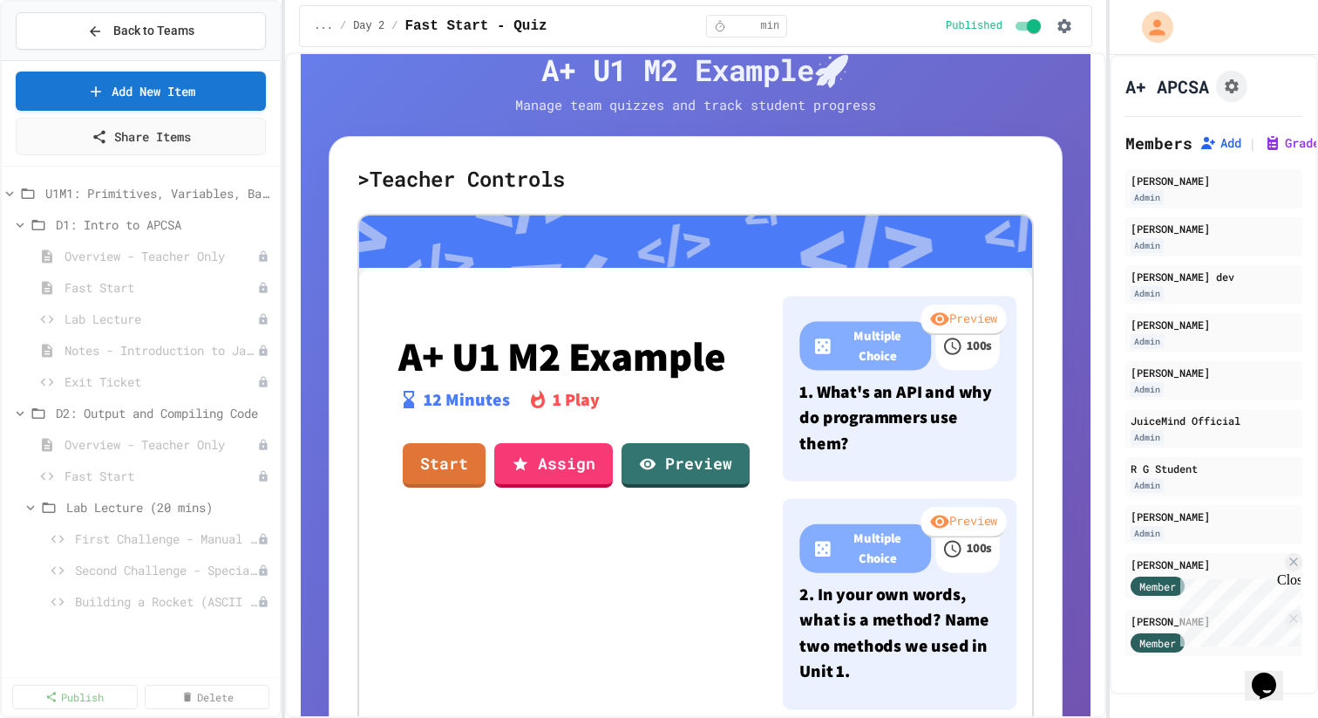
scroll to position [49, 0]
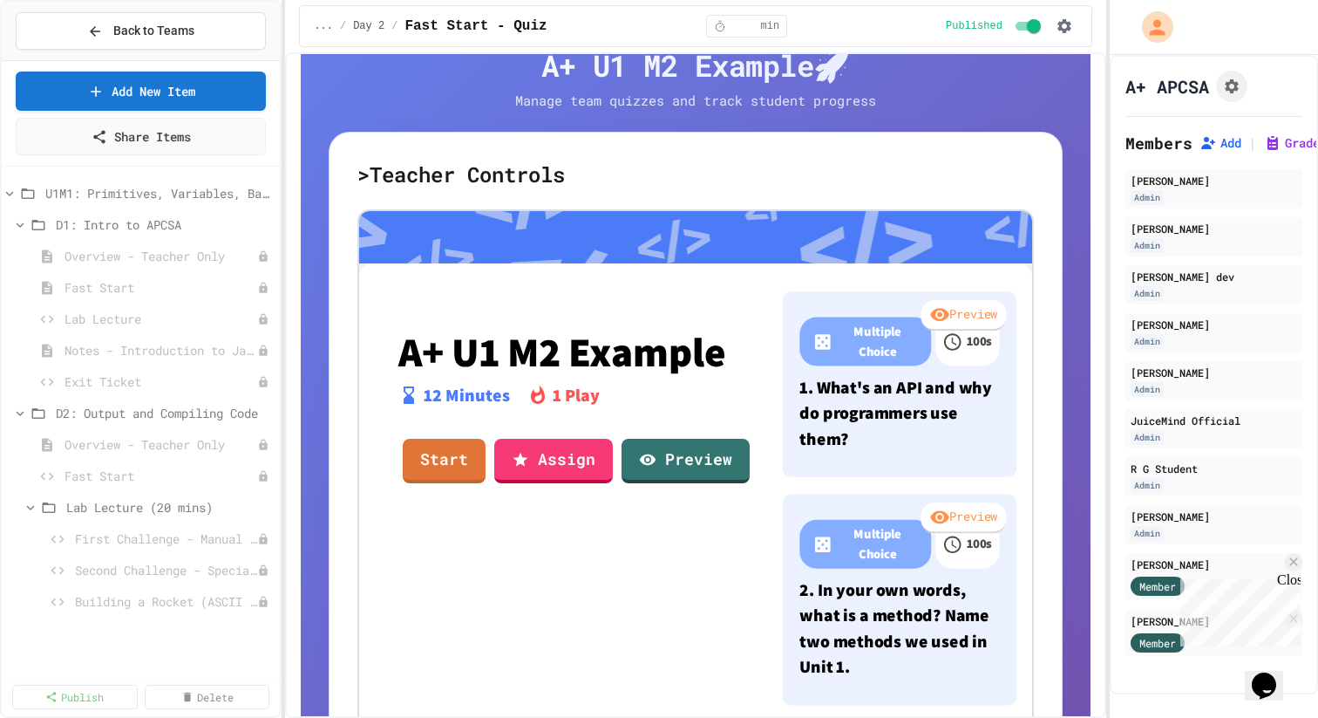
click at [419, 353] on p "A+ U1 M2 Example" at bounding box center [574, 351] width 352 height 45
click at [410, 353] on p "A+ U1 M2 Example" at bounding box center [574, 351] width 352 height 45
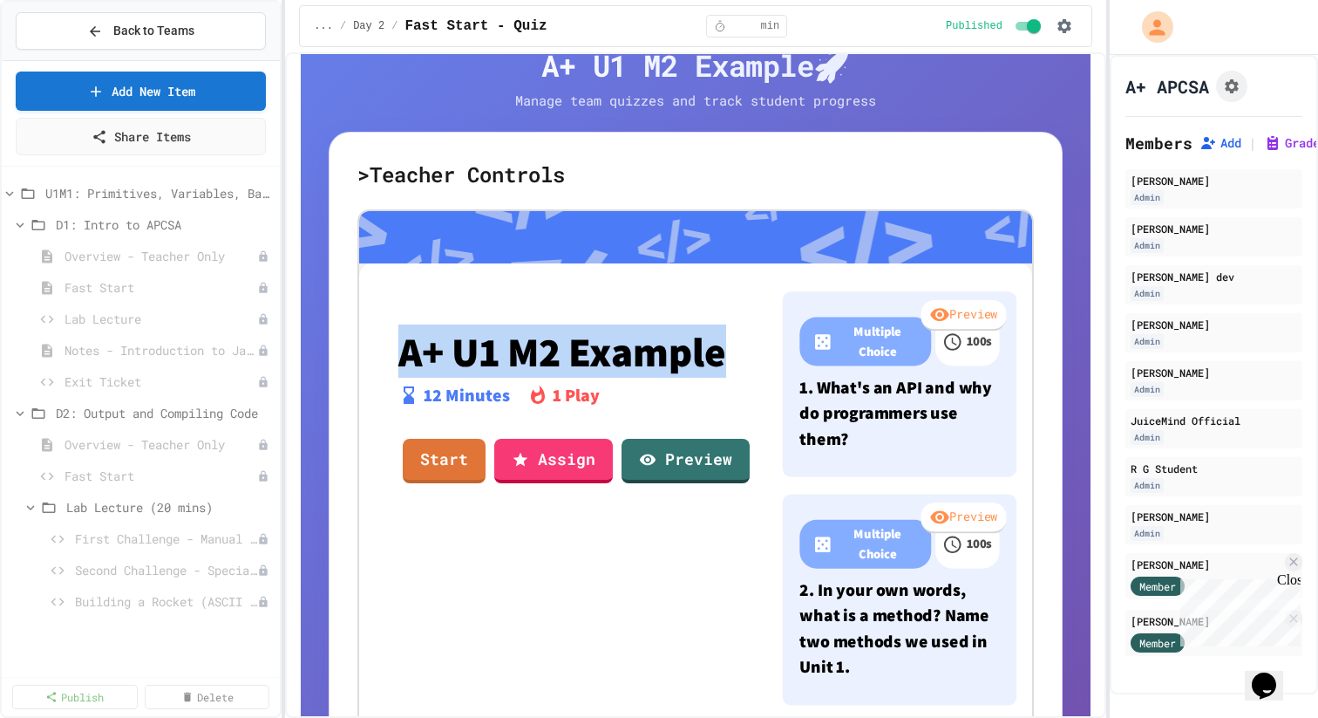
drag, startPoint x: 410, startPoint y: 353, endPoint x: 597, endPoint y: 337, distance: 188.2
click at [597, 337] on p "A+ U1 M2 Example" at bounding box center [574, 351] width 352 height 45
copy p "A+ U1 M2 Example"
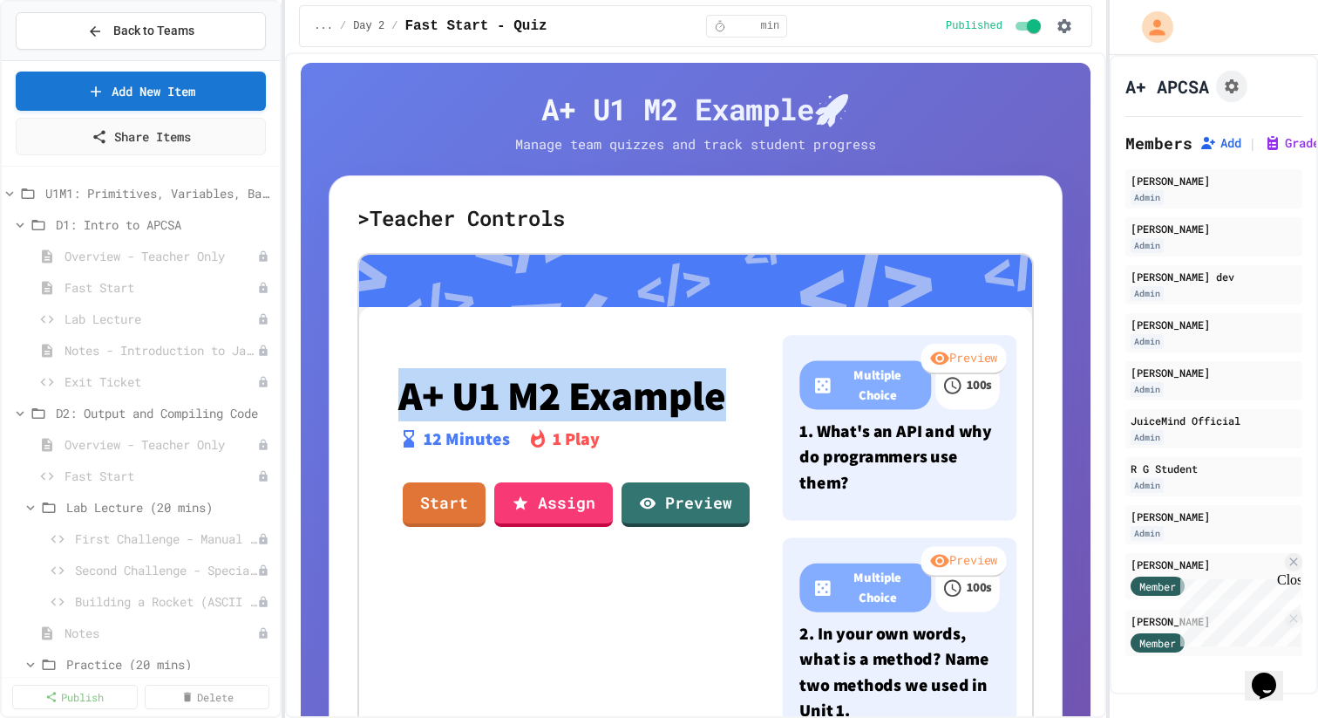
scroll to position [0, 0]
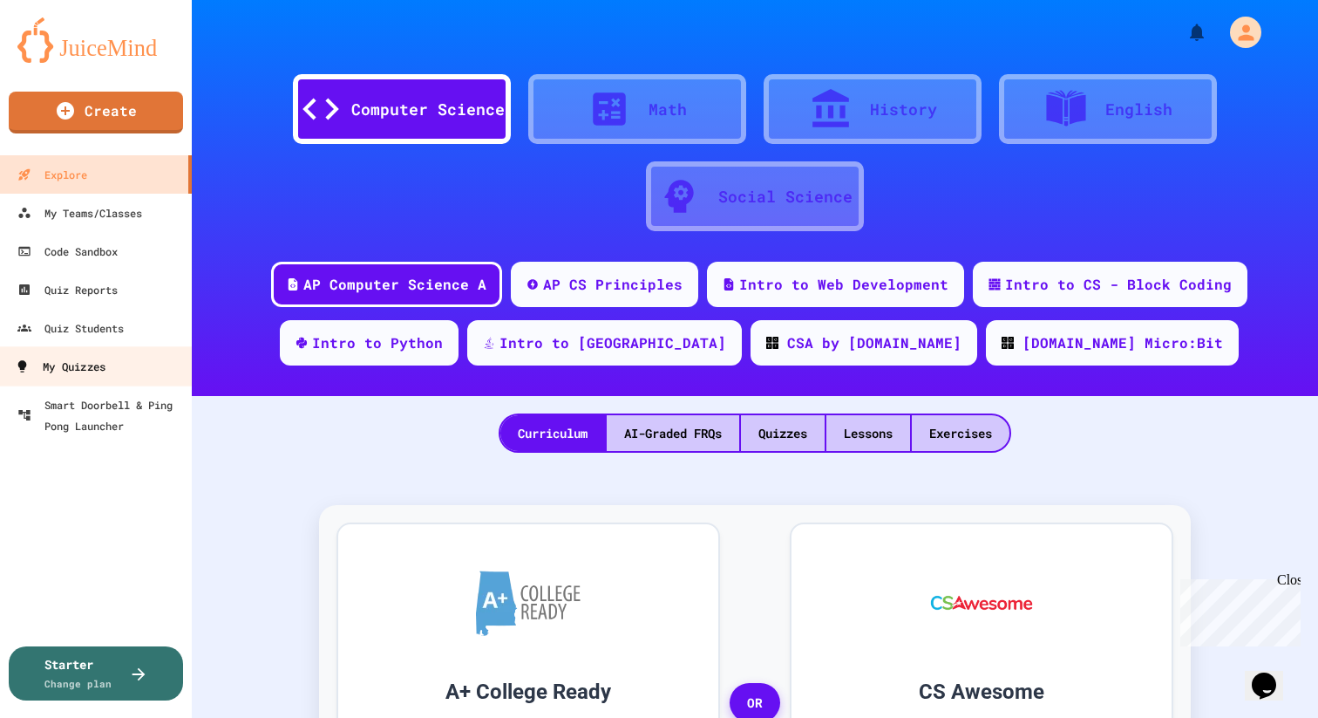
click at [102, 375] on div "My Quizzes" at bounding box center [60, 367] width 91 height 22
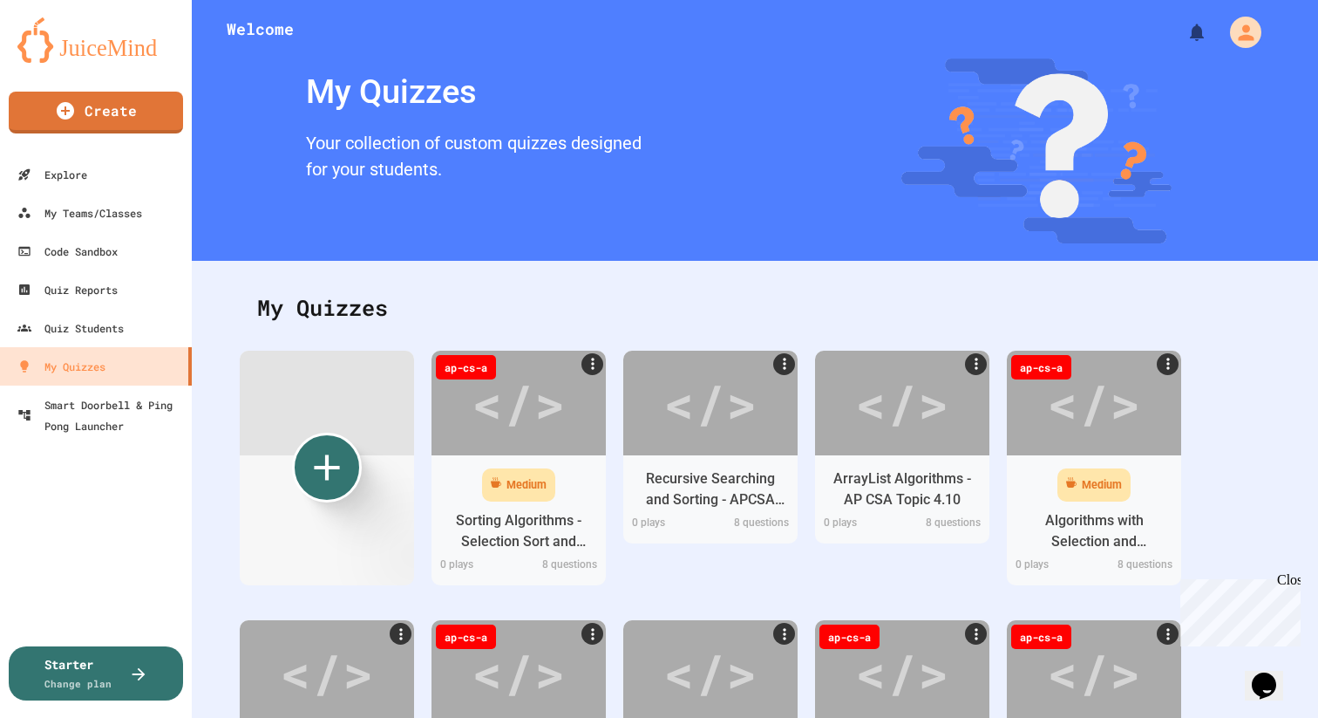
scroll to position [10060, 0]
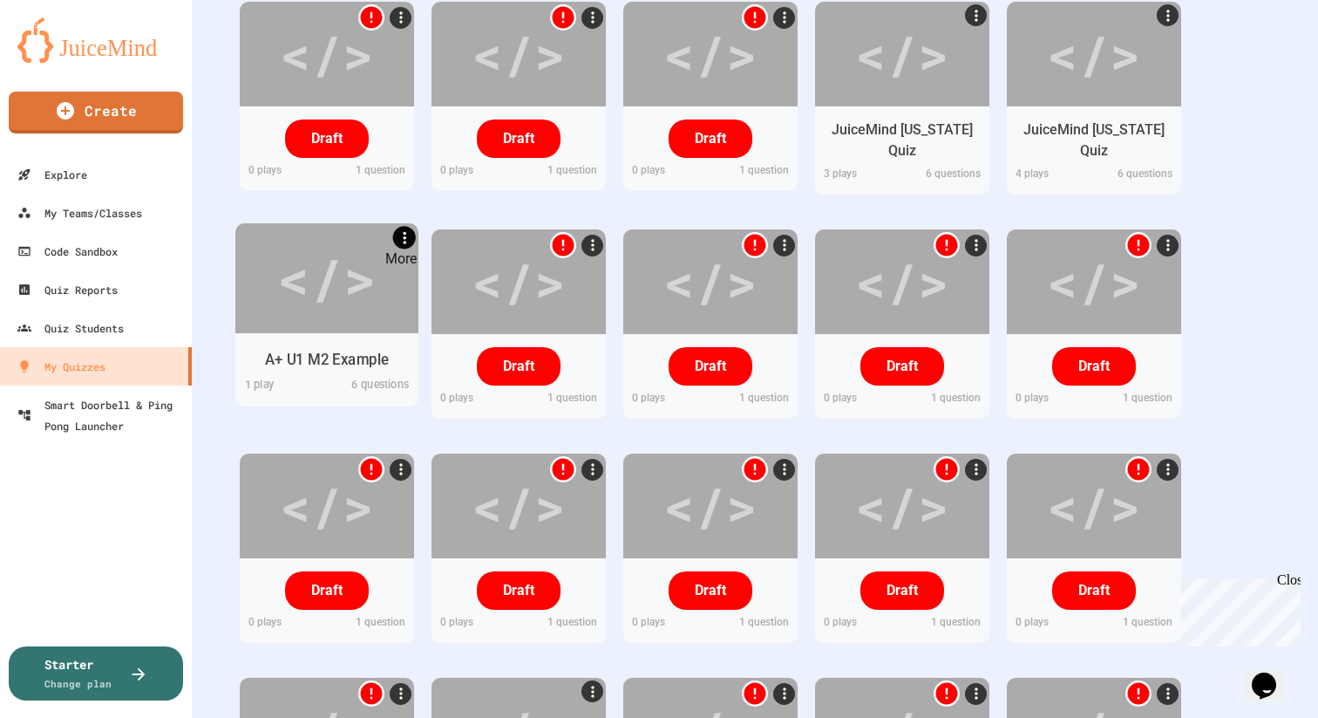
click at [402, 234] on icon "More" at bounding box center [404, 237] width 18 height 18
click at [386, 717] on div at bounding box center [659, 719] width 1318 height 0
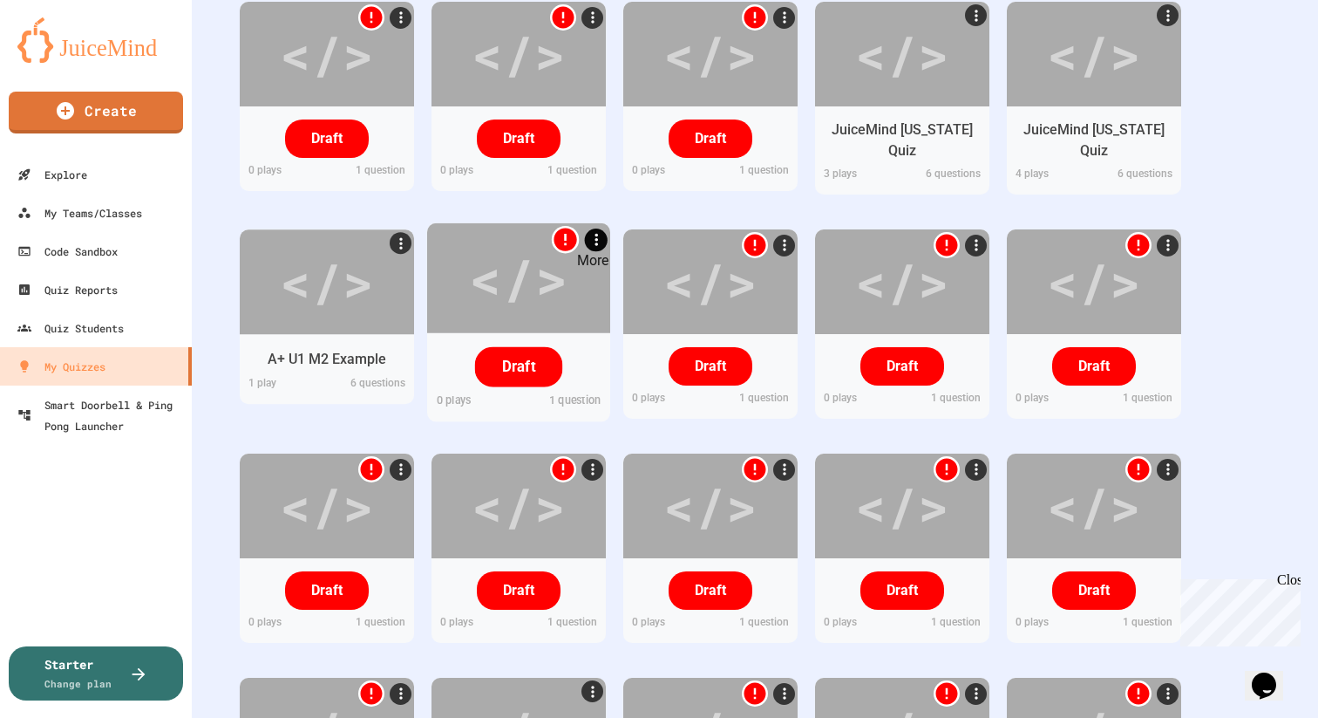
click at [598, 240] on icon "More" at bounding box center [596, 239] width 18 height 18
click at [364, 717] on div at bounding box center [659, 719] width 1318 height 0
click at [376, 253] on div "</> A+ U1 M2 Example 1 play 6 questions" at bounding box center [327, 316] width 174 height 174
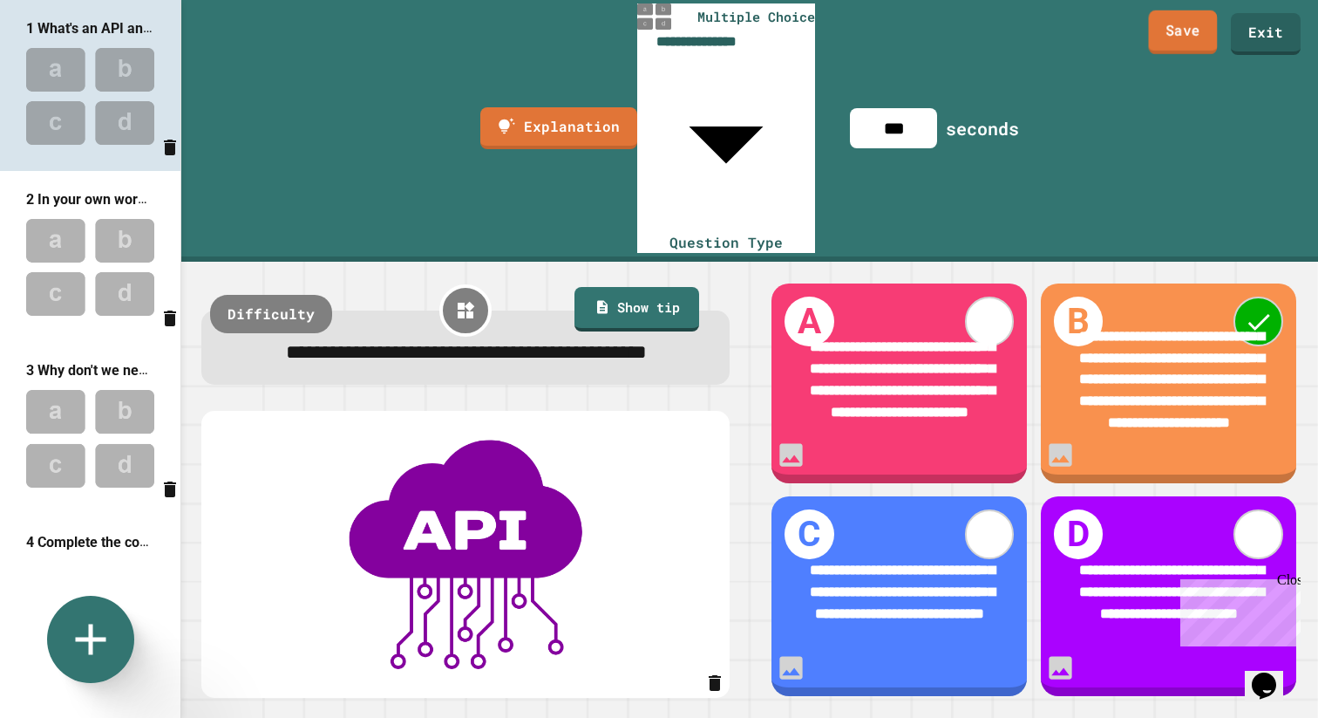
click at [1176, 31] on link "Save" at bounding box center [1183, 32] width 69 height 44
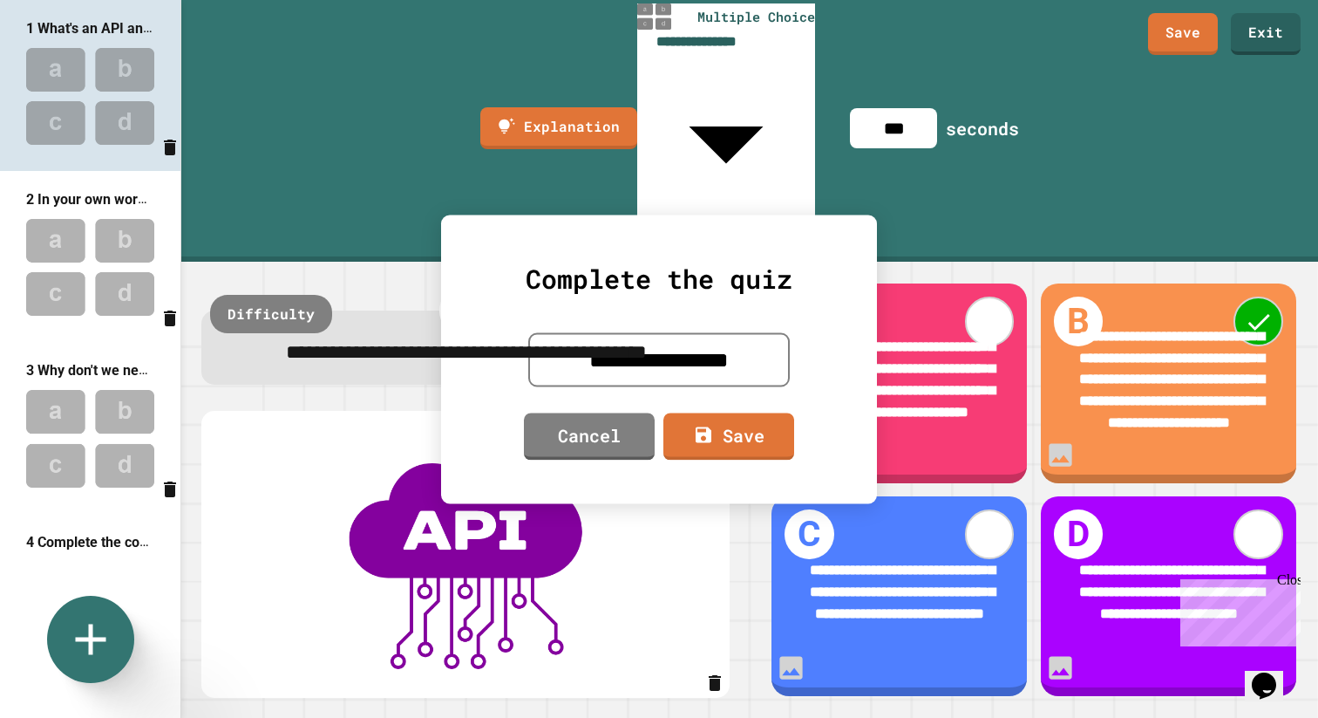
click at [698, 357] on textarea "**********" at bounding box center [659, 359] width 262 height 54
paste textarea
drag, startPoint x: 618, startPoint y: 369, endPoint x: 576, endPoint y: 368, distance: 41.9
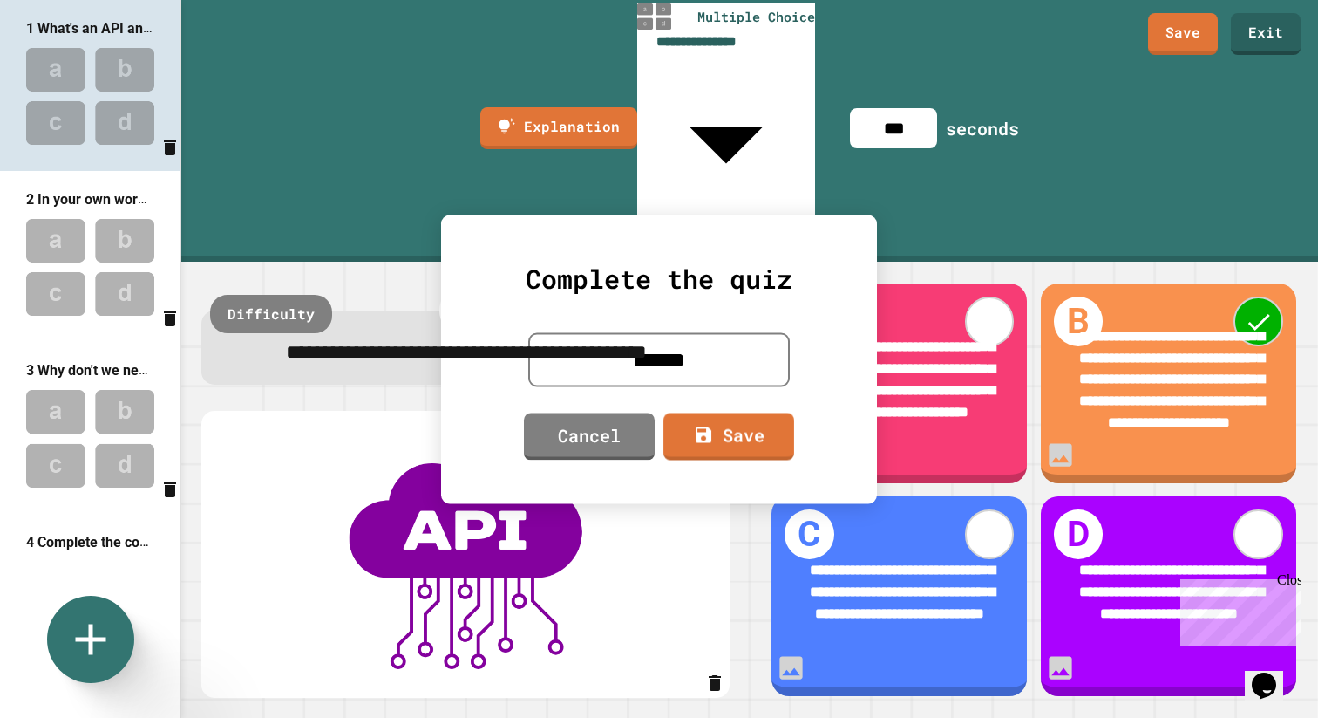
click at [576, 368] on textarea "******" at bounding box center [659, 359] width 262 height 54
type textarea "******"
click at [705, 418] on link "Save" at bounding box center [729, 434] width 125 height 50
